Goal: Information Seeking & Learning: Learn about a topic

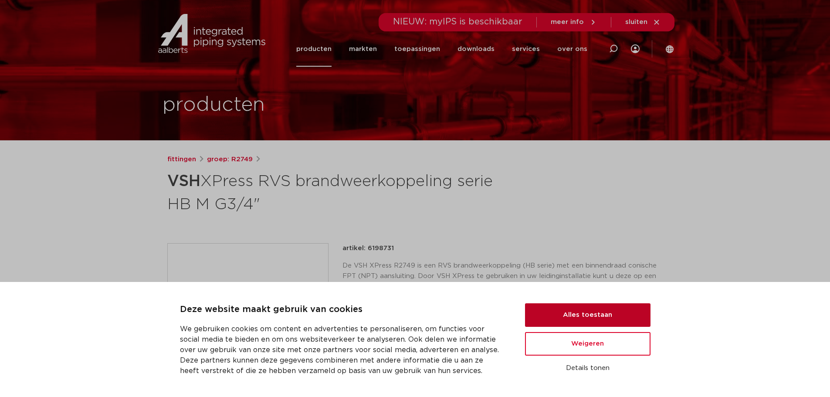
click at [573, 308] on button "Alles toestaan" at bounding box center [587, 315] width 125 height 24
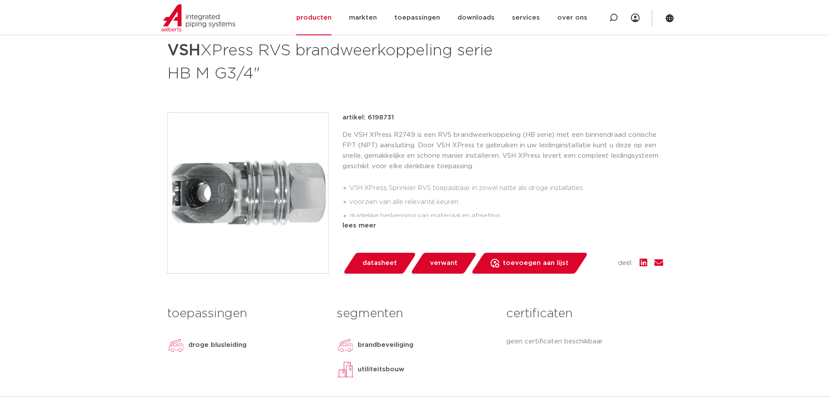
scroll to position [174, 0]
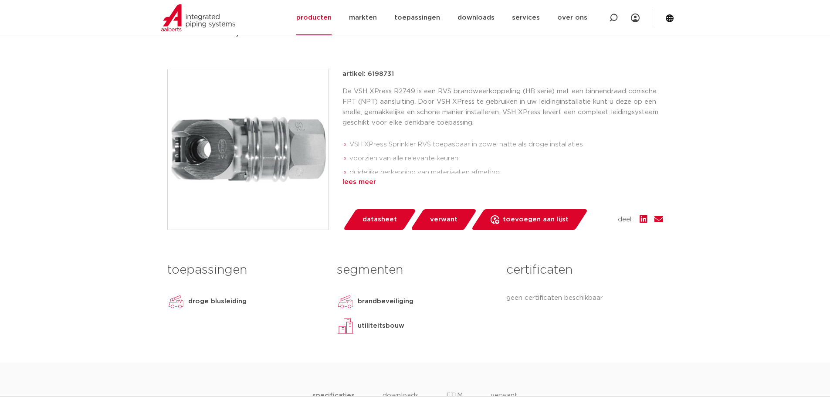
click at [370, 183] on div "lees meer" at bounding box center [502, 182] width 321 height 10
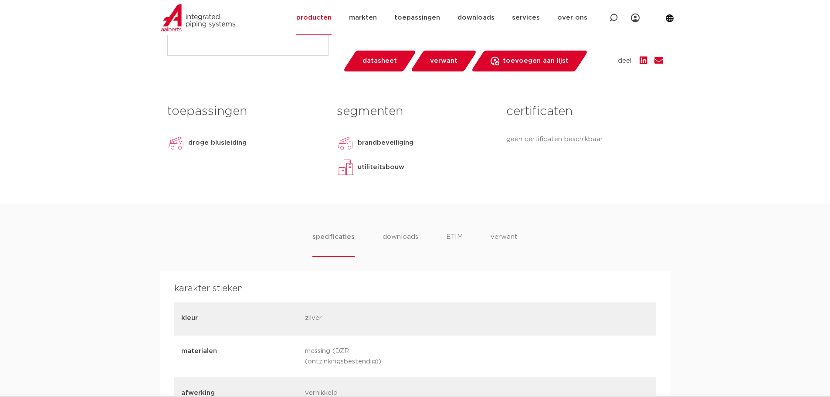
scroll to position [0, 0]
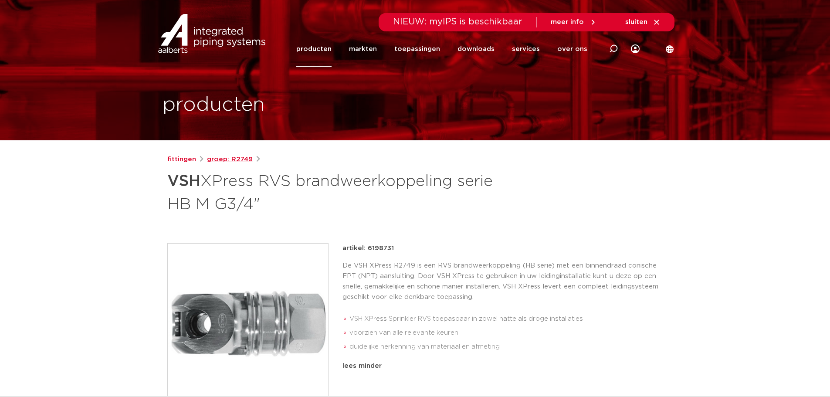
click at [239, 157] on link "groep: R2749" at bounding box center [230, 159] width 46 height 10
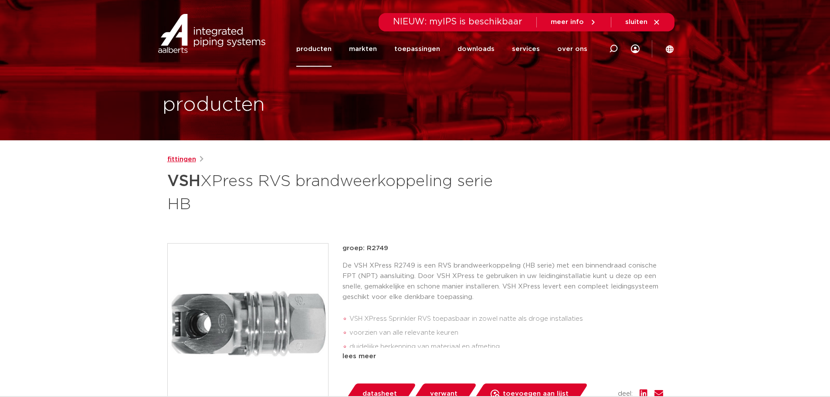
click at [179, 162] on link "fittingen" at bounding box center [181, 159] width 29 height 10
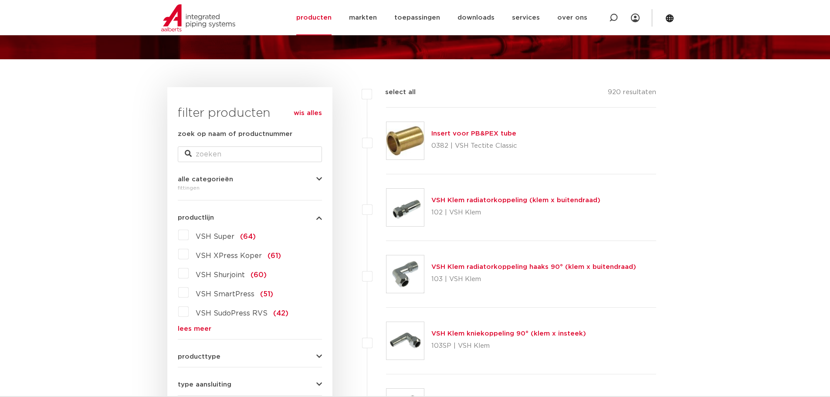
scroll to position [131, 0]
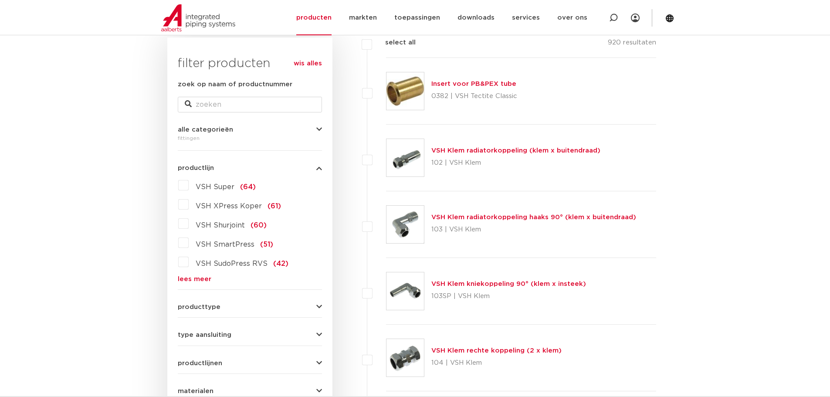
click at [196, 277] on link "lees meer" at bounding box center [250, 279] width 144 height 7
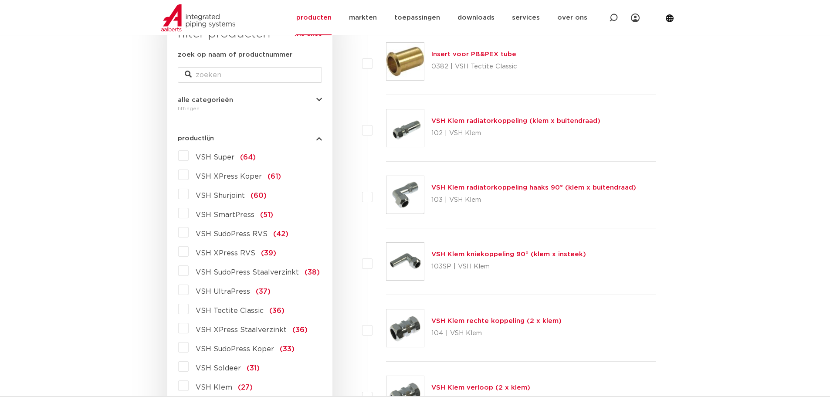
scroll to position [174, 0]
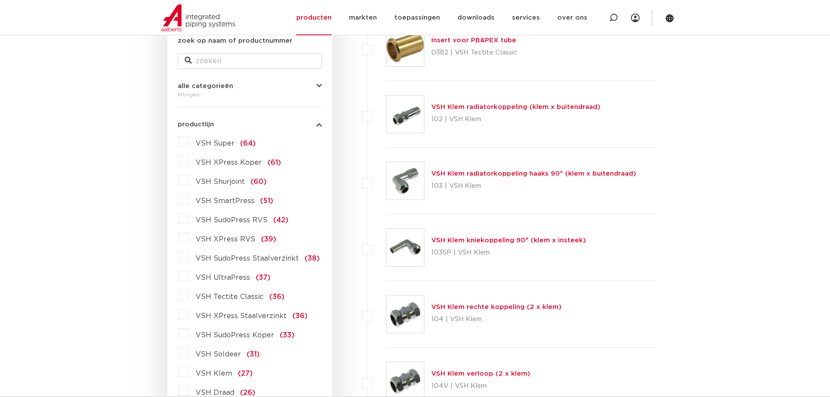
click at [189, 239] on label "VSH XPress RVS (39)" at bounding box center [233, 237] width 88 height 14
click at [0, 0] on input "VSH XPress RVS (39)" at bounding box center [0, 0] width 0 height 0
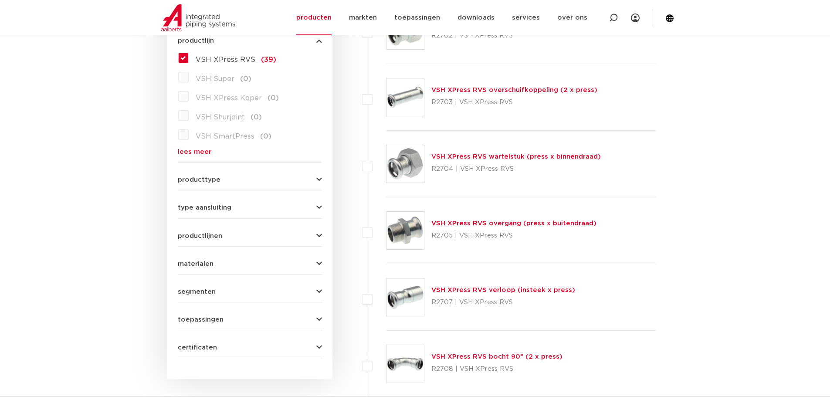
scroll to position [261, 0]
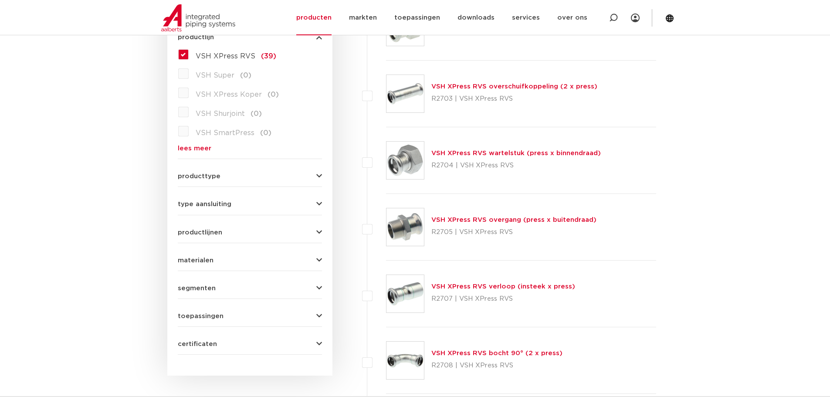
click at [280, 180] on form "zoek op naam of productnummer alle categorieën fittingen fittingen afsluiters b…" at bounding box center [250, 152] width 144 height 406
click at [316, 176] on icon "button" at bounding box center [319, 176] width 6 height 7
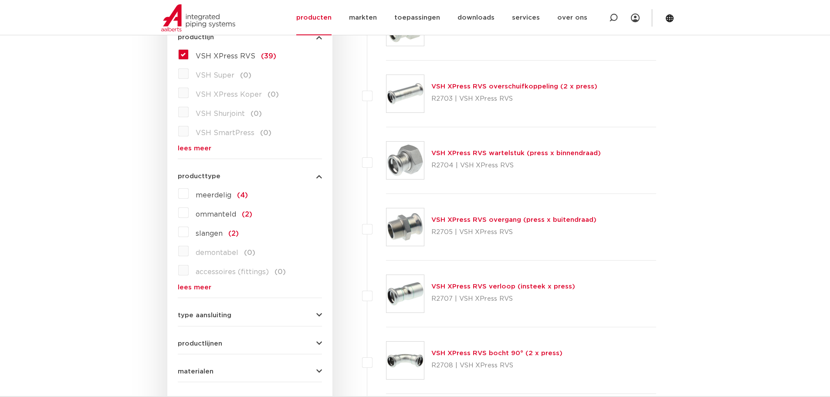
click at [317, 176] on icon "button" at bounding box center [319, 176] width 6 height 7
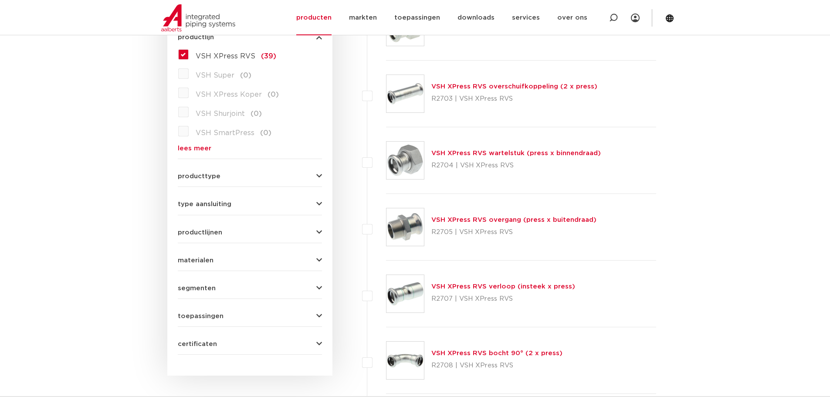
click at [320, 203] on icon "button" at bounding box center [319, 204] width 6 height 7
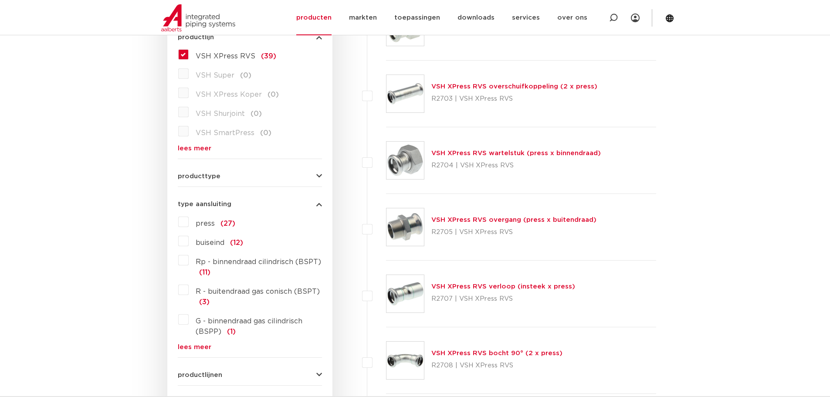
click at [320, 203] on icon "button" at bounding box center [319, 204] width 6 height 7
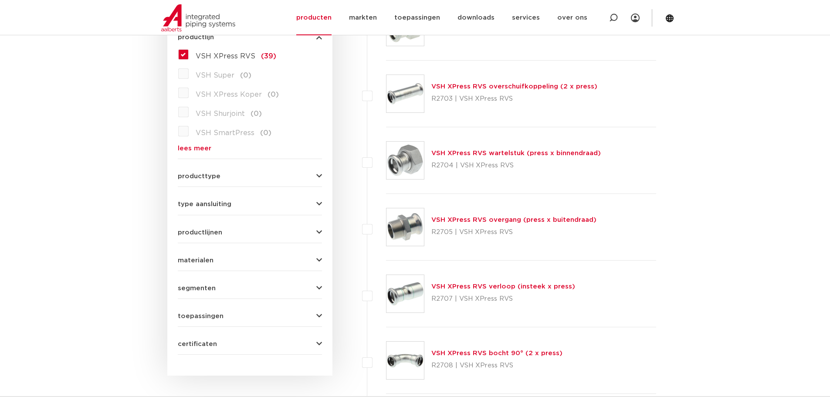
click at [320, 233] on icon "button" at bounding box center [319, 232] width 6 height 7
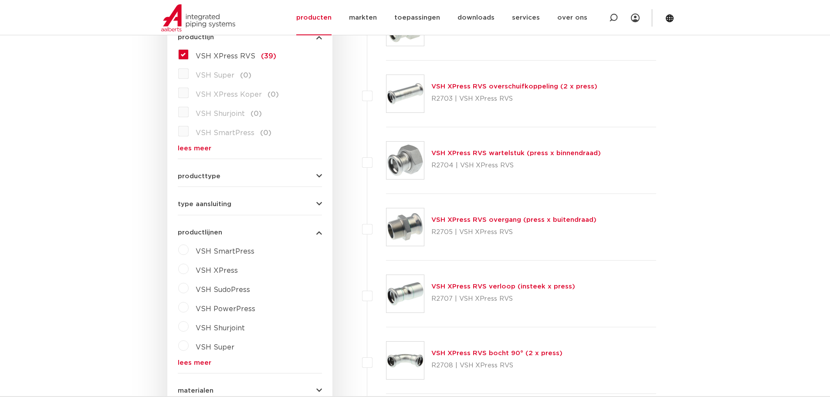
click at [189, 269] on label "VSH XPress" at bounding box center [213, 269] width 49 height 14
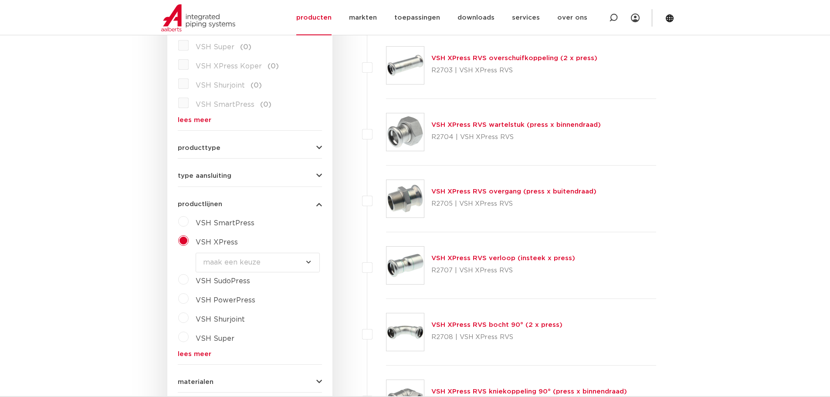
scroll to position [305, 0]
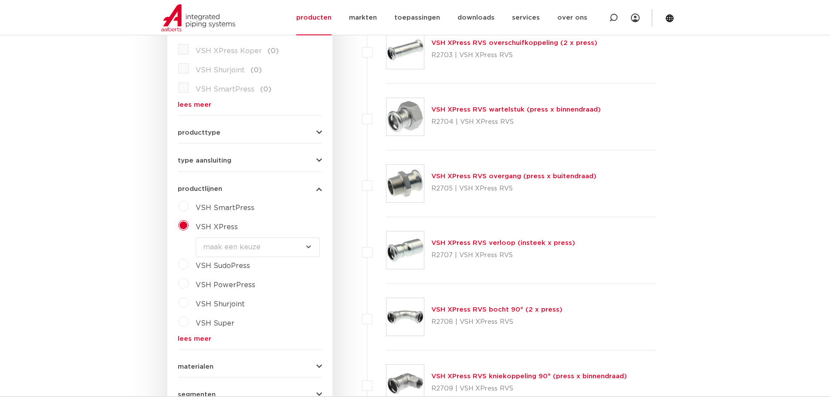
click at [247, 250] on select "maak een keuze VSH XPress RVS 304 fittingen VSH XPress Staalverzinkt fittingen …" at bounding box center [258, 247] width 124 height 20
click at [262, 247] on select "maak een keuze VSH XPress RVS 304 fittingen VSH XPress Staalverzinkt fittingen …" at bounding box center [258, 247] width 124 height 20
click at [205, 337] on link "lees meer" at bounding box center [250, 338] width 144 height 7
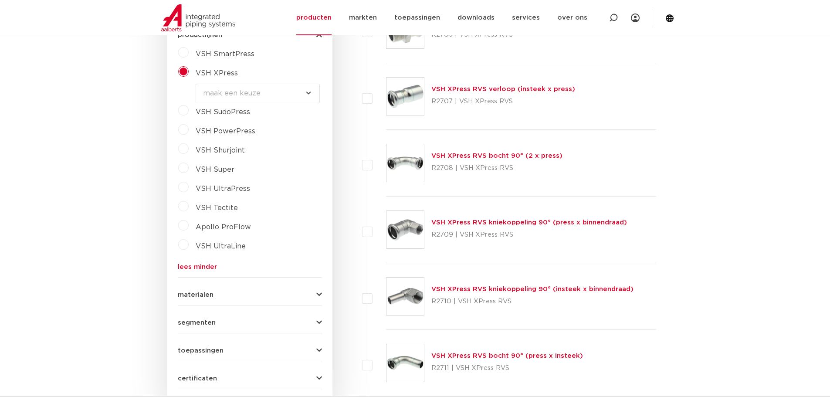
scroll to position [479, 0]
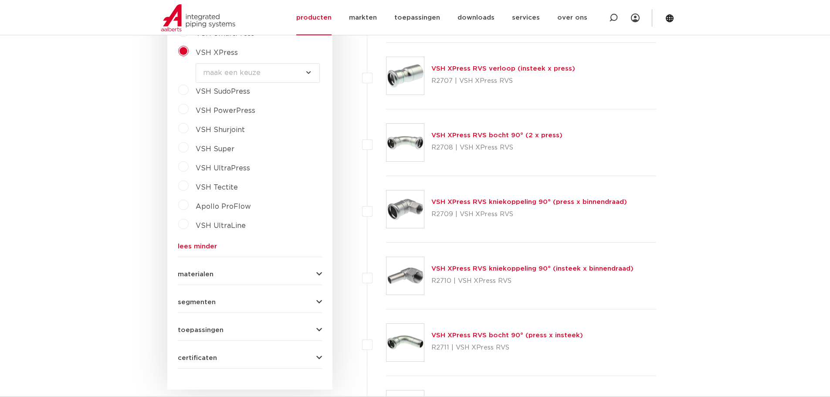
click at [318, 273] on icon "button" at bounding box center [319, 274] width 6 height 7
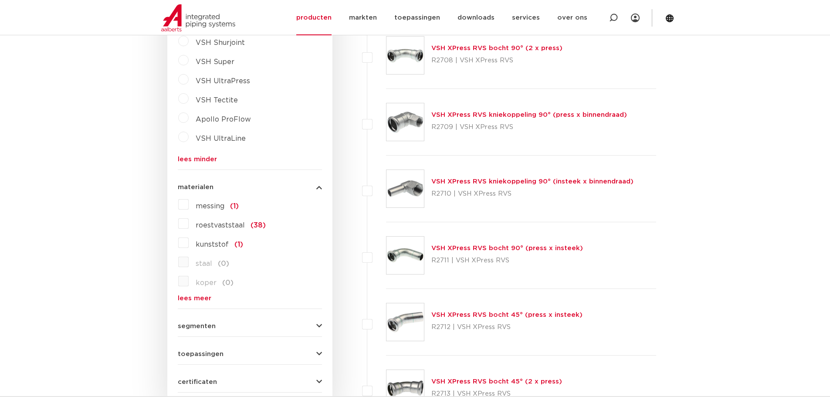
scroll to position [610, 0]
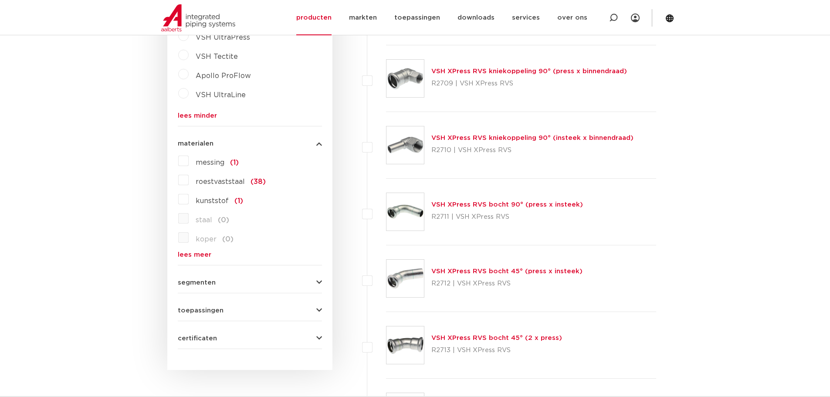
click at [201, 284] on span "segmenten" at bounding box center [197, 282] width 38 height 7
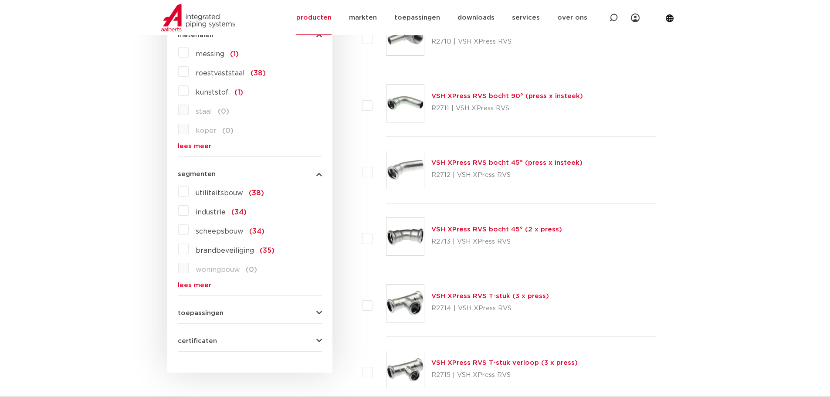
scroll to position [740, 0]
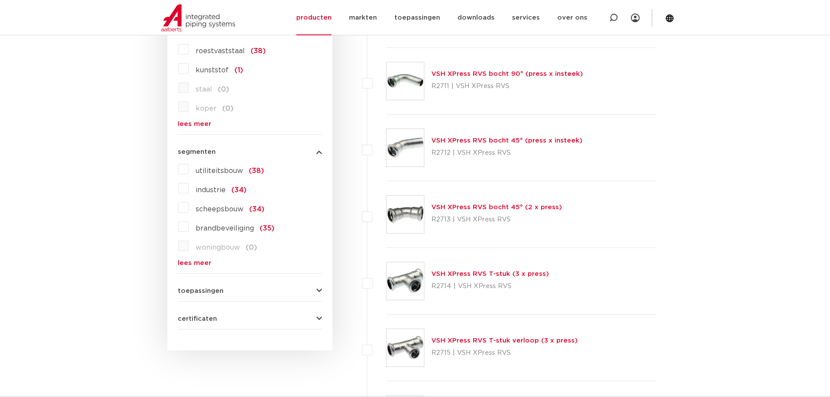
click at [189, 228] on label "brandbeveiliging (35)" at bounding box center [232, 227] width 86 height 14
click at [0, 0] on input "brandbeveiliging (35)" at bounding box center [0, 0] width 0 height 0
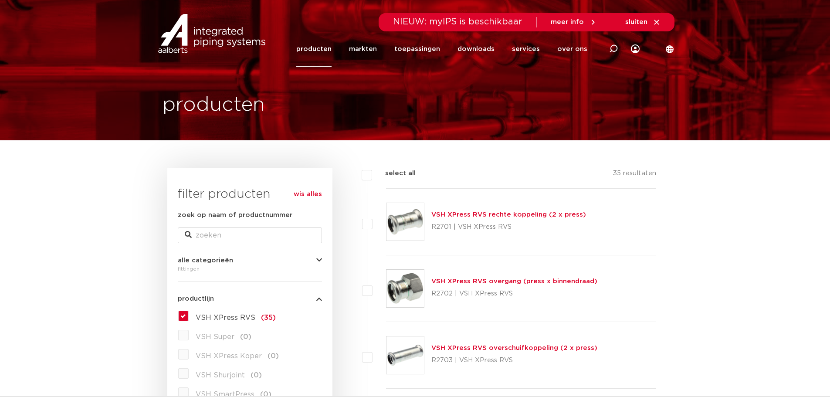
click at [470, 216] on link "VSH XPress RVS rechte koppeling (2 x press)" at bounding box center [508, 214] width 155 height 7
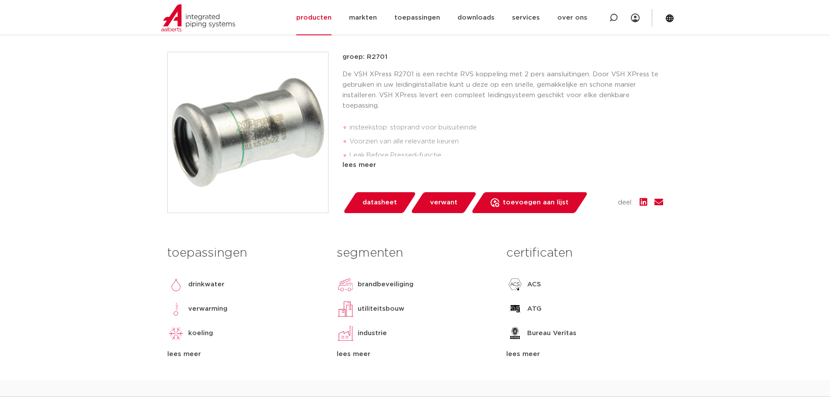
scroll to position [305, 0]
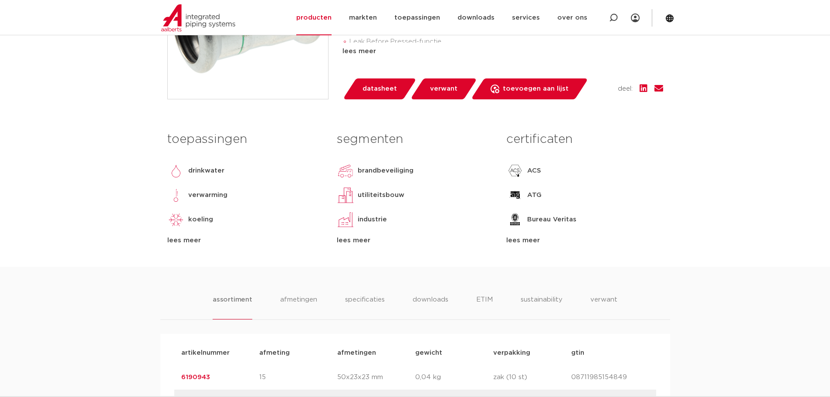
click at [188, 240] on div "lees meer" at bounding box center [245, 240] width 156 height 10
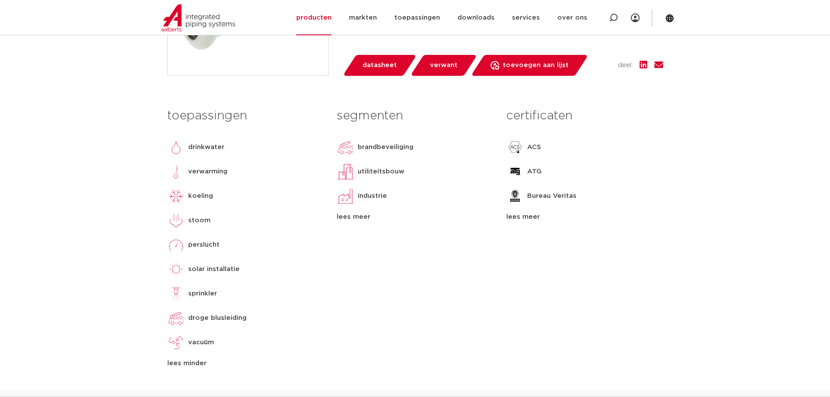
scroll to position [348, 0]
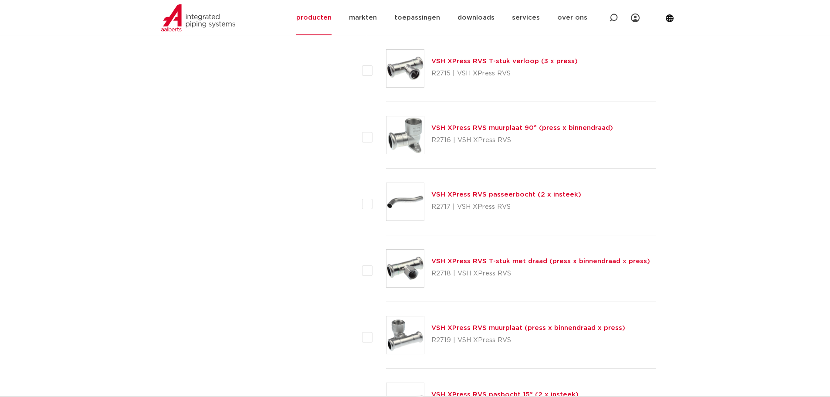
scroll to position [1132, 0]
